Goal: Task Accomplishment & Management: Use online tool/utility

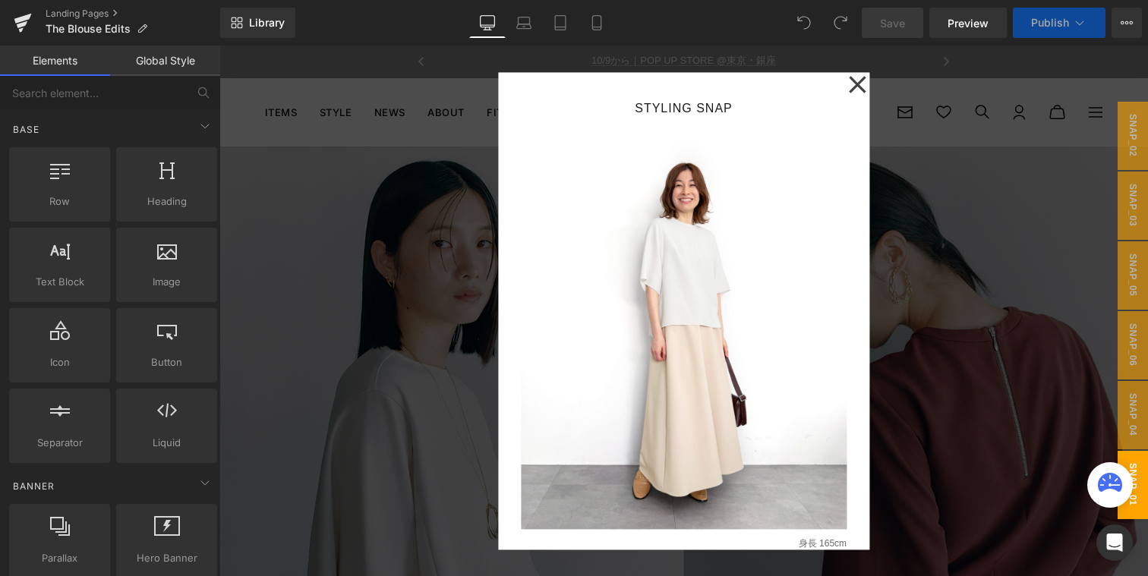
click at [929, 112] on div at bounding box center [683, 311] width 928 height 531
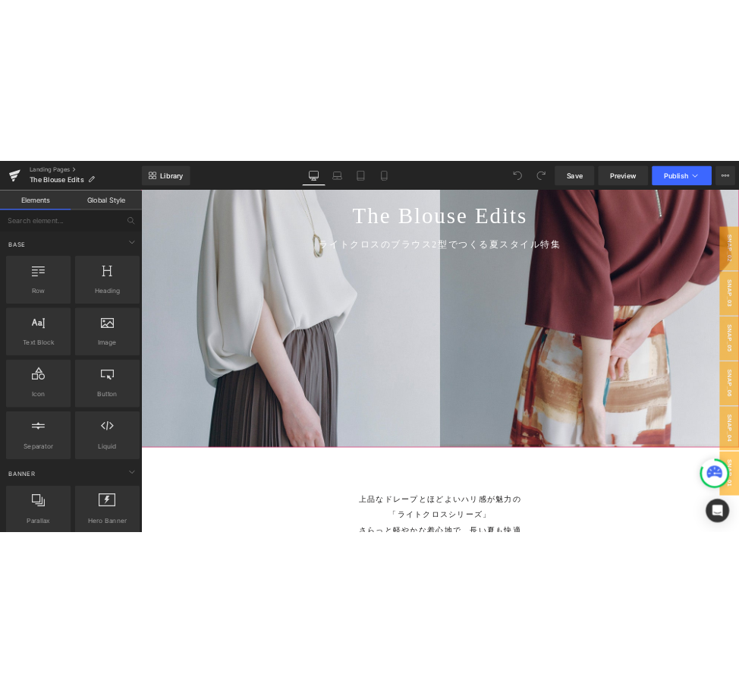
scroll to position [477, 0]
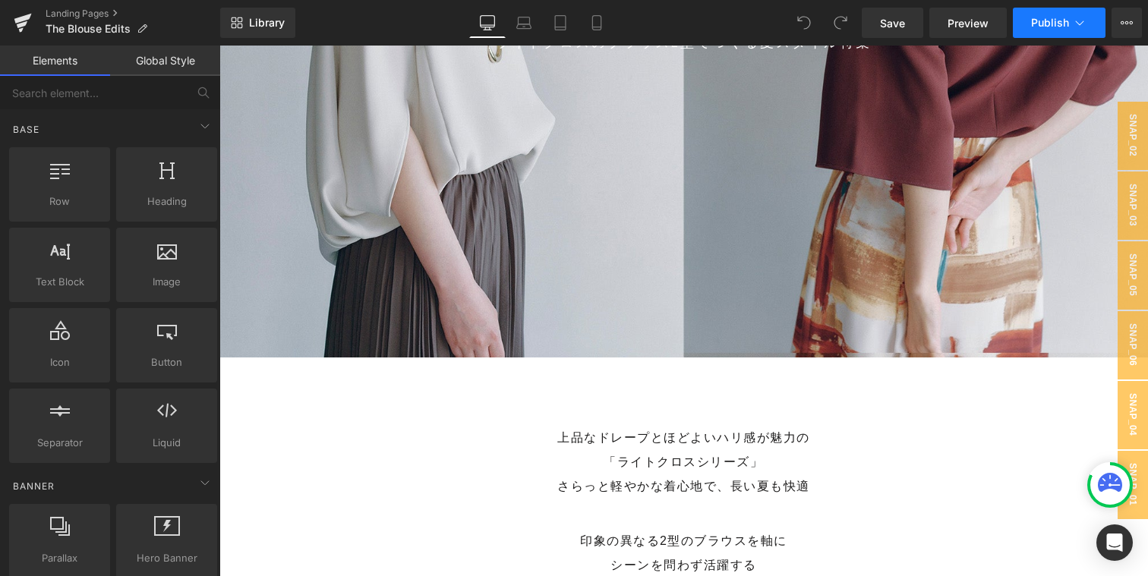
click at [1079, 21] on icon at bounding box center [1079, 22] width 15 height 15
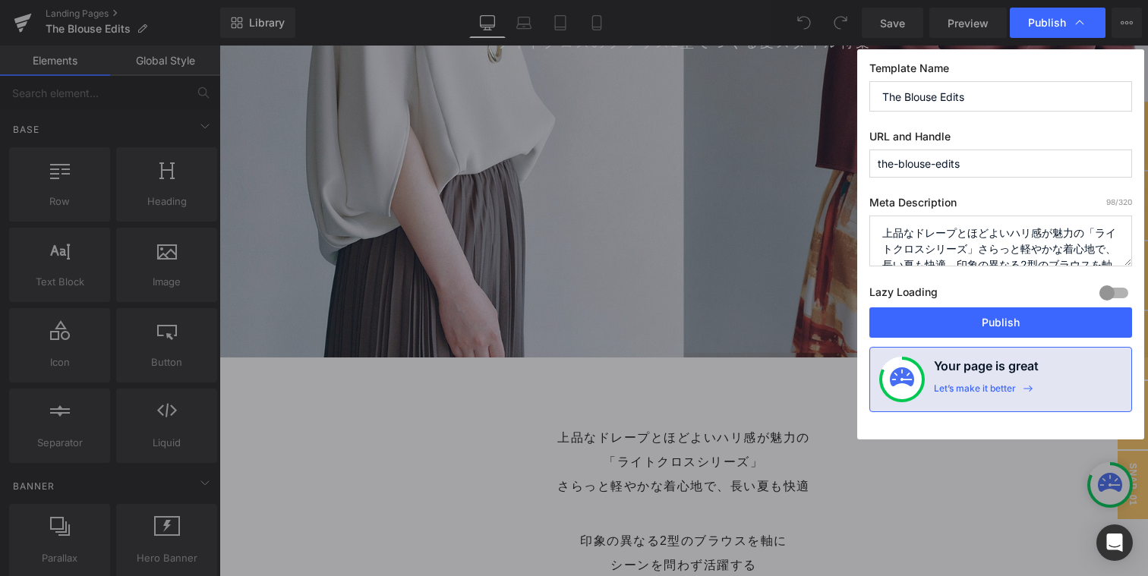
drag, startPoint x: 975, startPoint y: 166, endPoint x: 881, endPoint y: 99, distance: 116.0
click at [838, 145] on div "Publish Template Name The Blouse Edits URL and Handle the-blouse-edits Meta Des…" at bounding box center [574, 288] width 1148 height 576
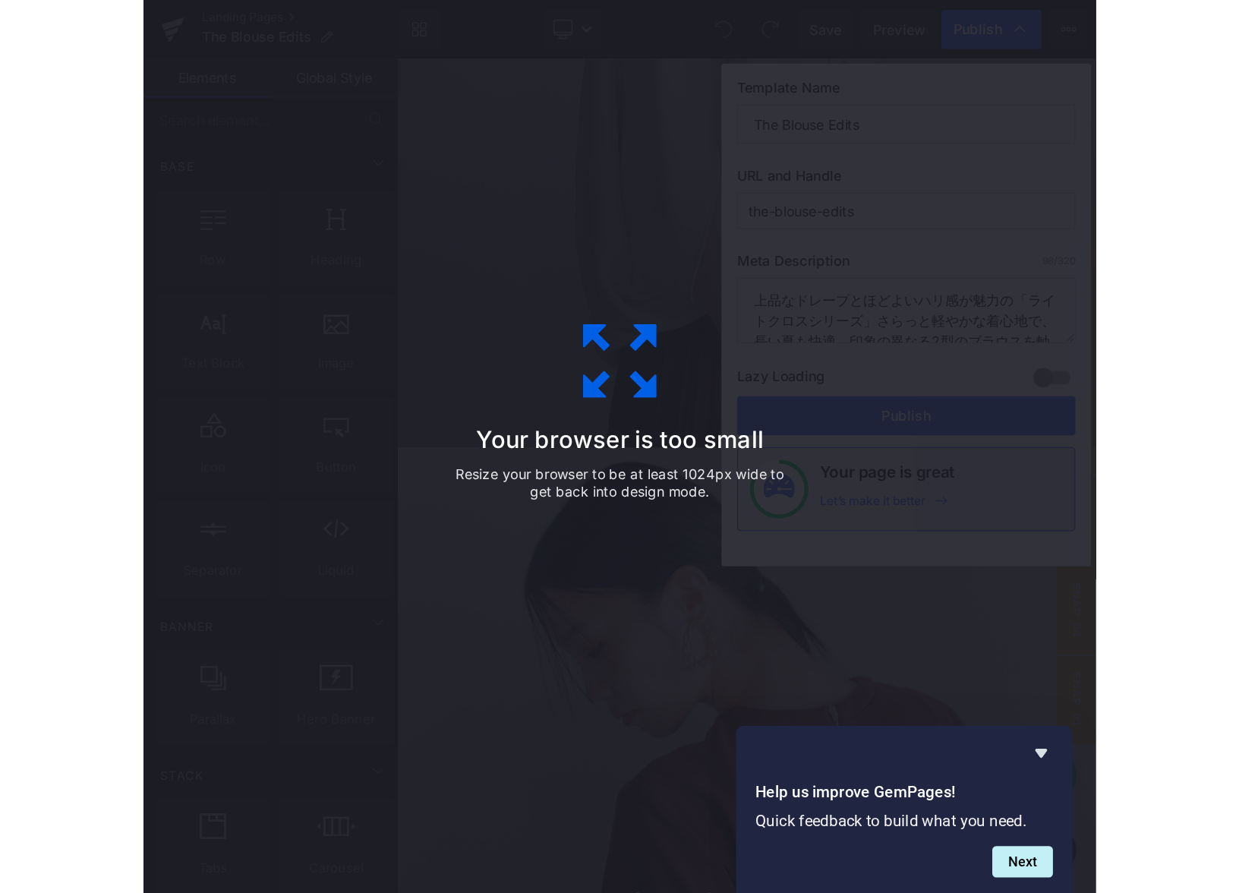
scroll to position [0, 0]
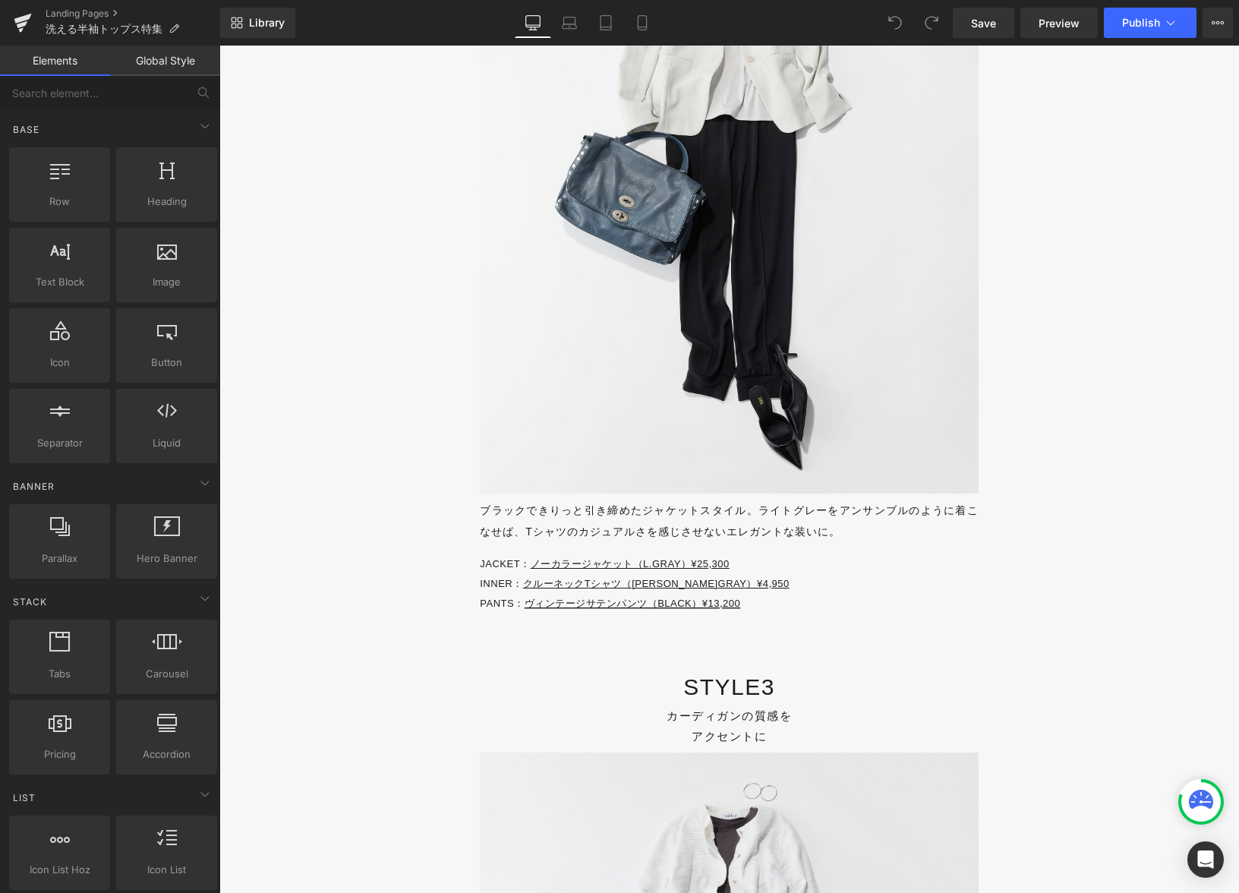
scroll to position [14413, 0]
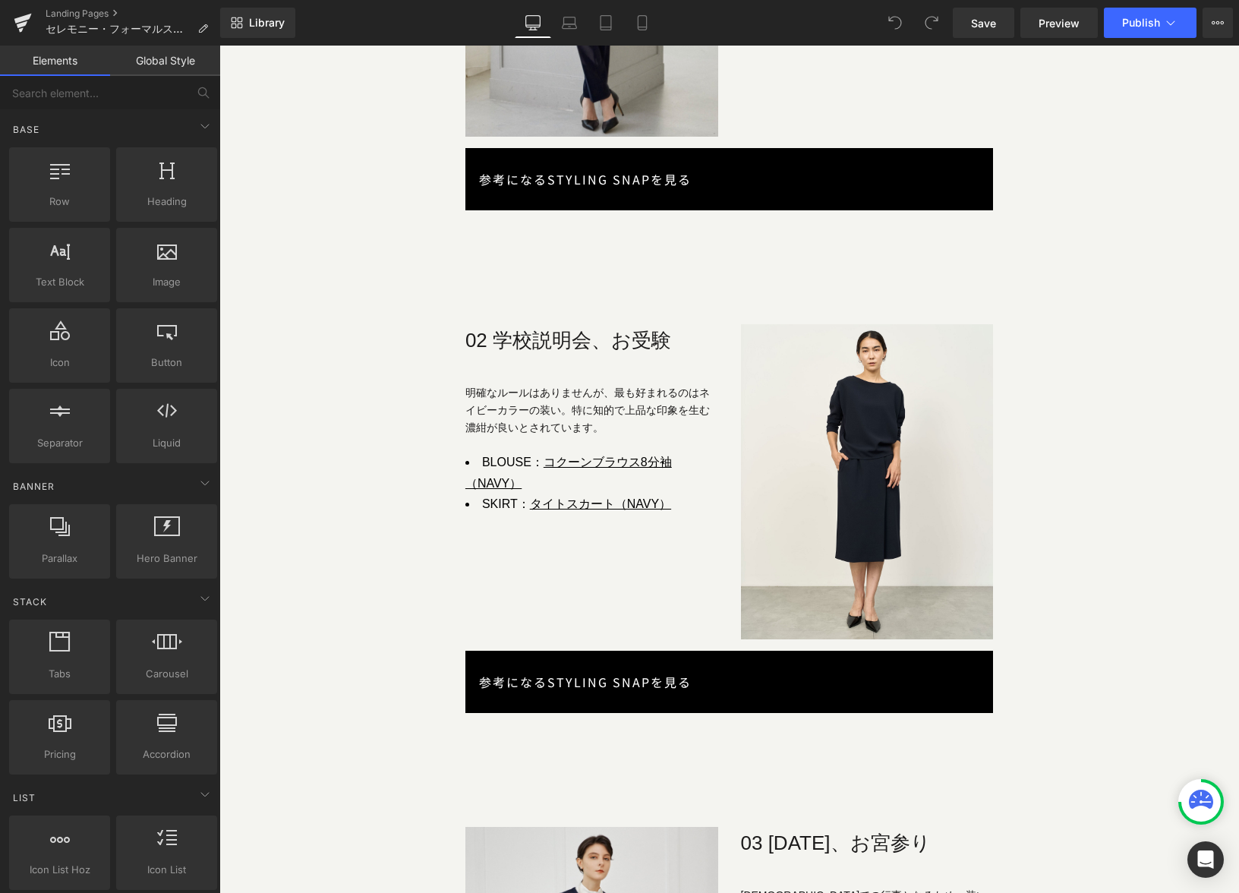
scroll to position [2052, 0]
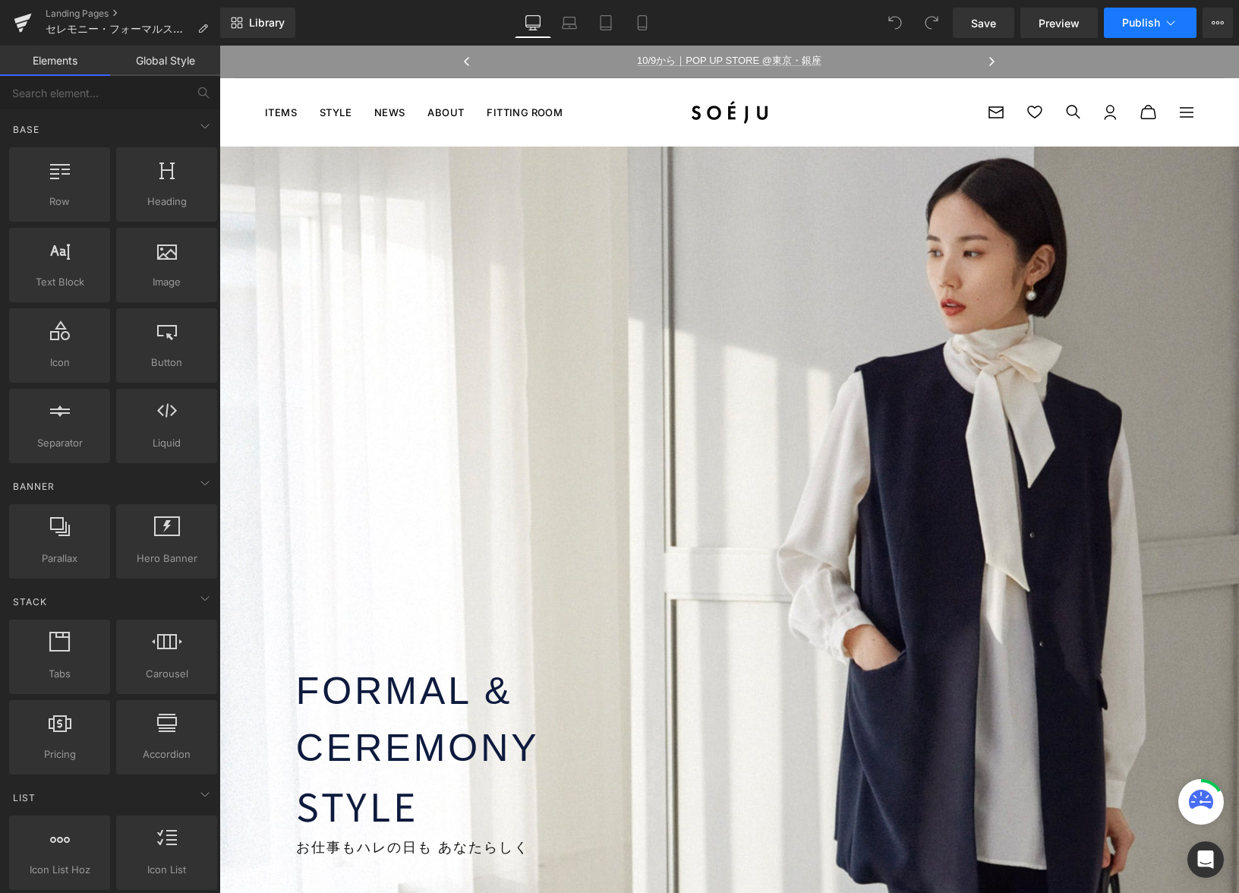
click at [1179, 23] on button "Publish" at bounding box center [1150, 23] width 93 height 30
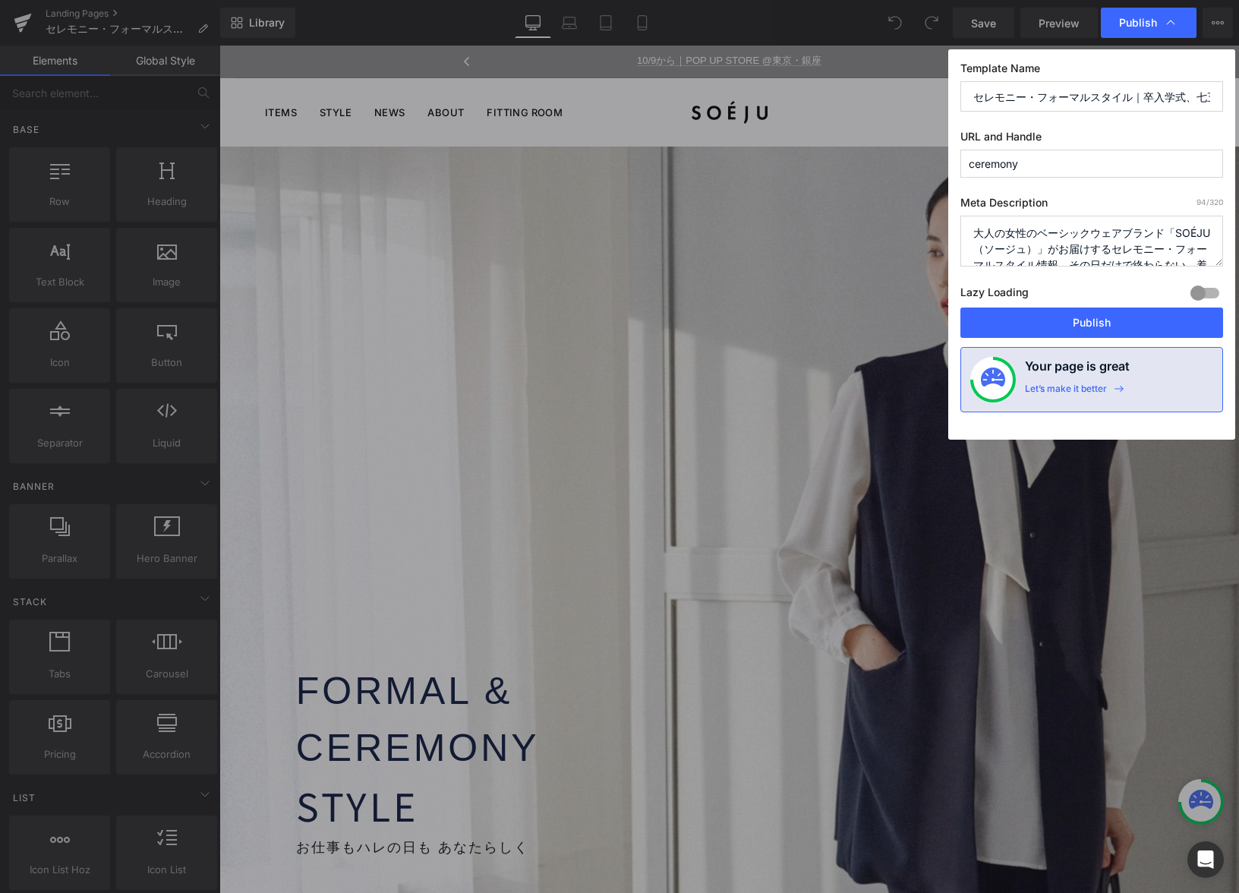
click at [1049, 172] on input "ceremony" at bounding box center [1091, 164] width 263 height 28
drag, startPoint x: 1037, startPoint y: 162, endPoint x: 916, endPoint y: 157, distance: 120.8
click at [916, 157] on div "Publish Template Name セレモニー・フォーマルスタイル｜卒入学式、七五三などのハレノヒも、ビジネススタイルも URL and Handle…" at bounding box center [619, 446] width 1239 height 893
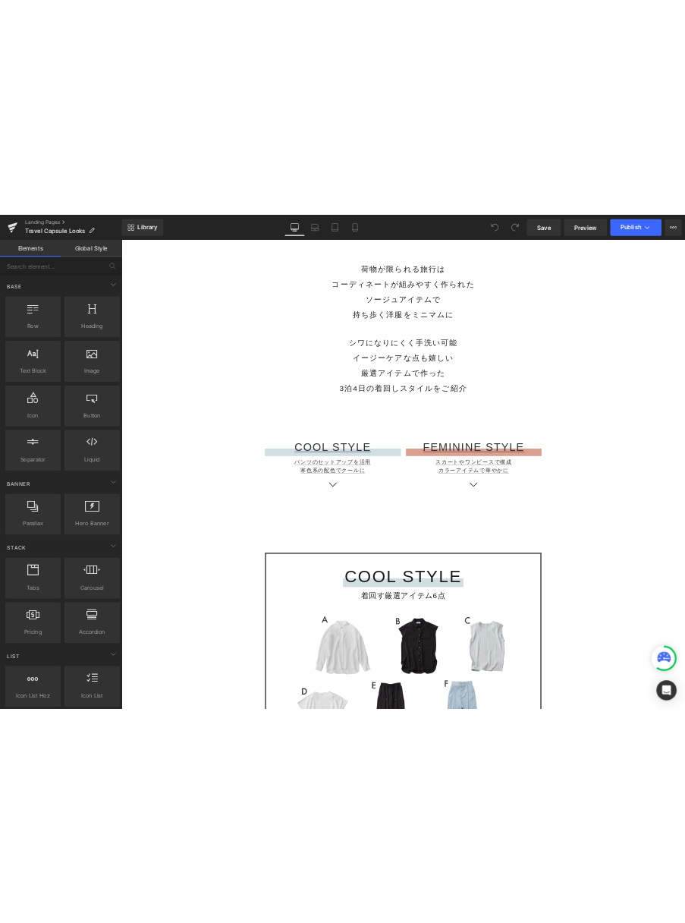
scroll to position [884, 0]
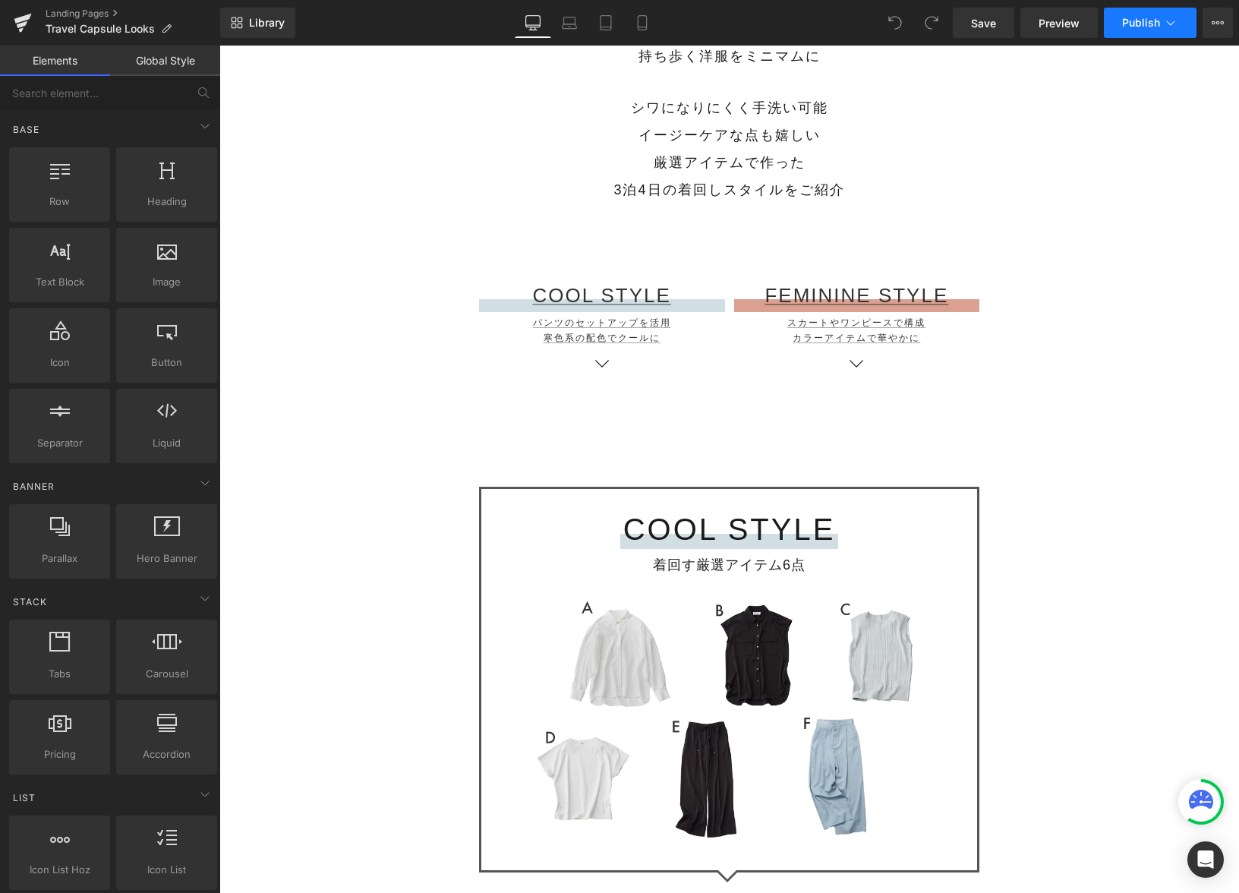
click at [1158, 24] on span "Publish" at bounding box center [1141, 23] width 38 height 12
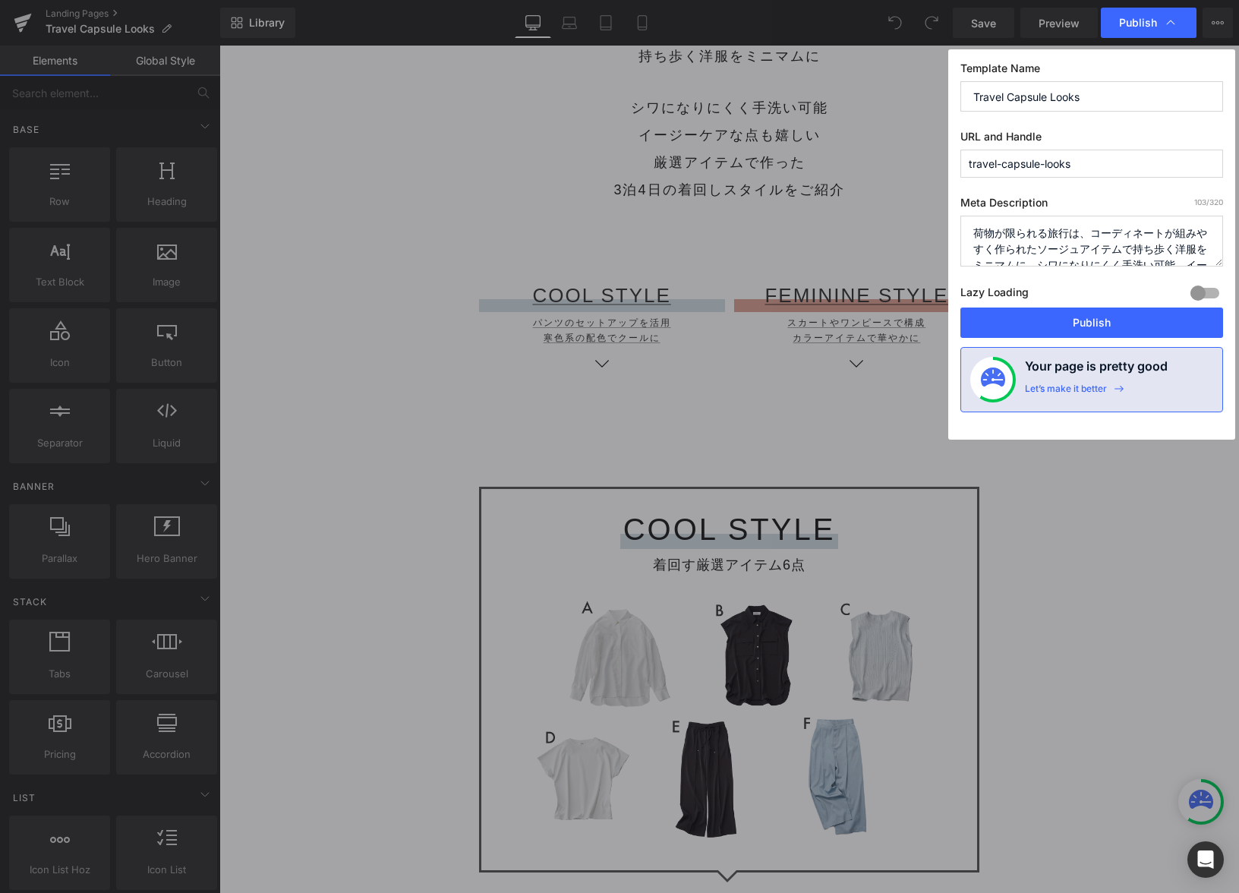
drag, startPoint x: 961, startPoint y: 157, endPoint x: 993, endPoint y: 47, distance: 114.6
click at [901, 153] on div "Publish Template Name Travel Capsule Looks URL and Handle travel-capsule-looks …" at bounding box center [619, 446] width 1239 height 893
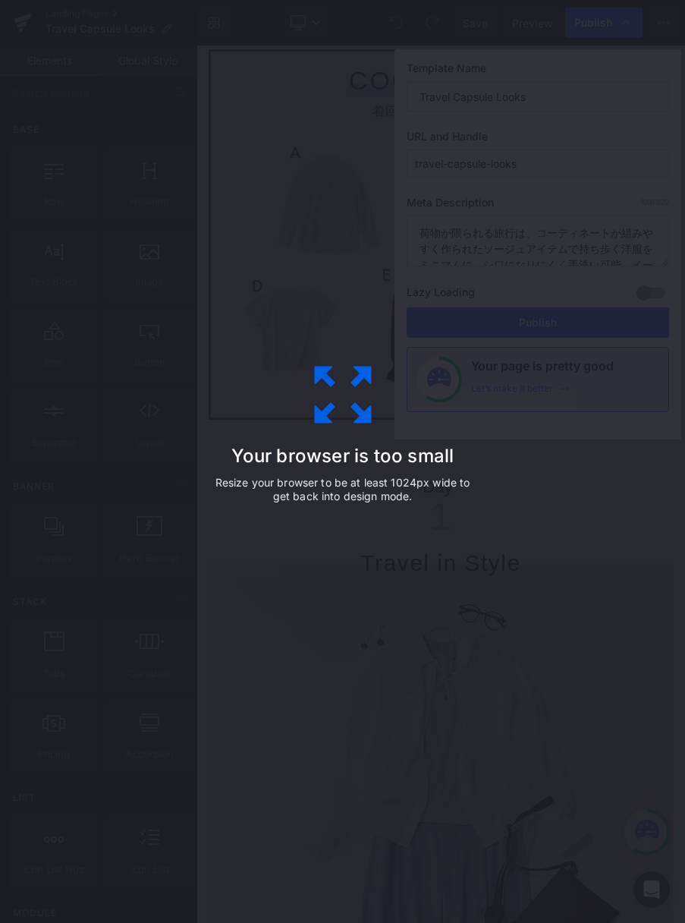
scroll to position [871, 0]
